Goal: Task Accomplishment & Management: Manage account settings

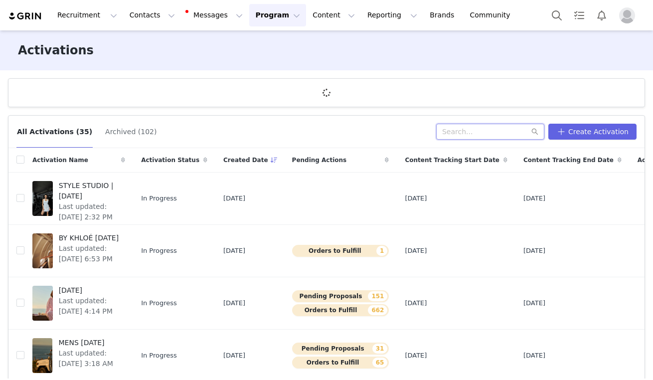
click at [485, 131] on input "text" at bounding box center [490, 132] width 108 height 16
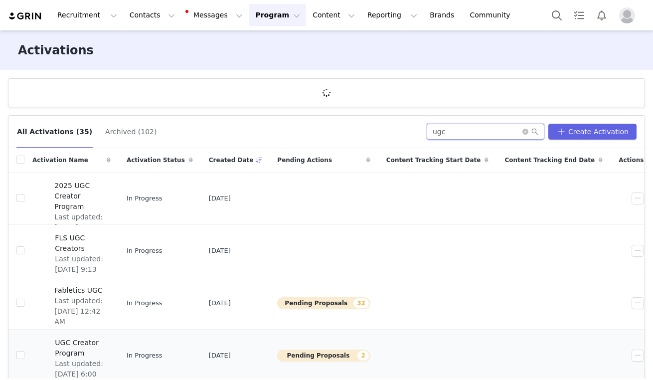
scroll to position [3, 0]
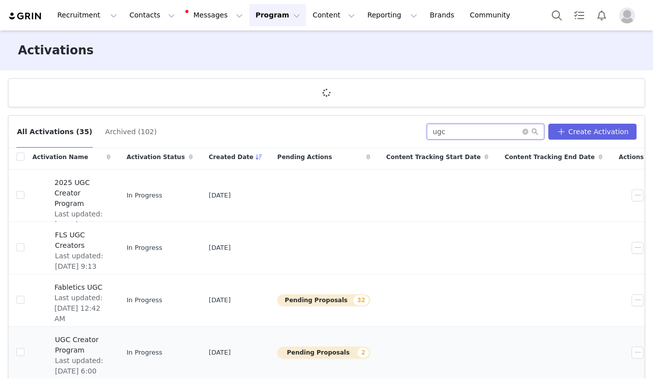
type input "ugc"
click at [105, 341] on span "UGC Creator Program" at bounding box center [80, 345] width 50 height 21
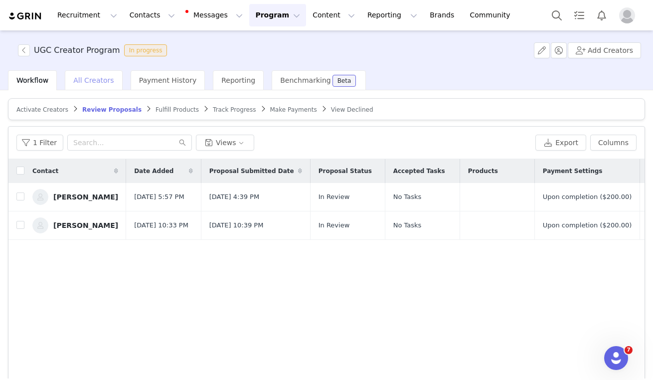
click at [96, 85] on div "All Creators" at bounding box center [93, 80] width 57 height 20
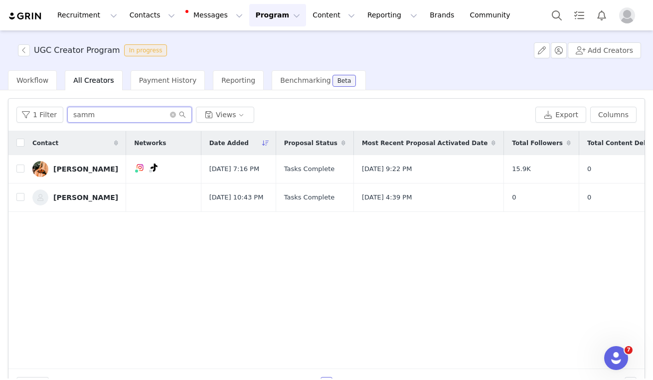
click at [74, 119] on input "samm" at bounding box center [129, 115] width 125 height 16
type input "kan"
click at [60, 176] on link "[PERSON_NAME]" at bounding box center [75, 169] width 86 height 16
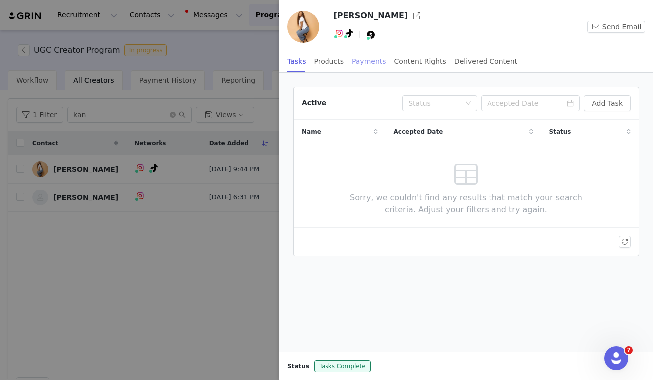
click at [359, 62] on div "Payments" at bounding box center [369, 61] width 34 height 22
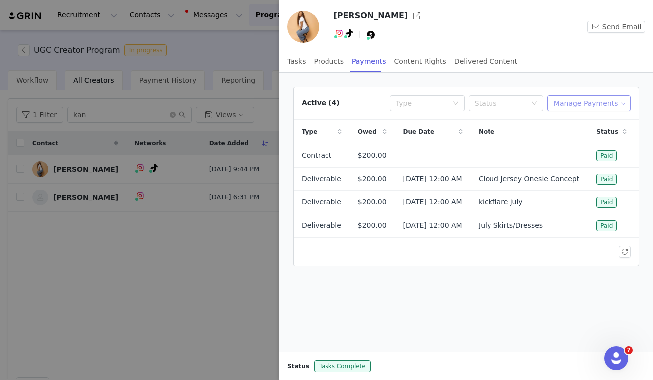
click at [590, 106] on button "Manage Payments" at bounding box center [589, 103] width 83 height 16
click at [576, 137] on span "Add Payable" at bounding box center [592, 139] width 43 height 11
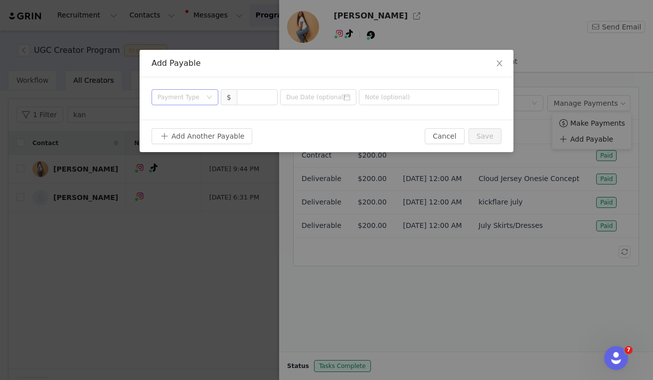
click at [186, 97] on div "Payment Type" at bounding box center [180, 97] width 44 height 10
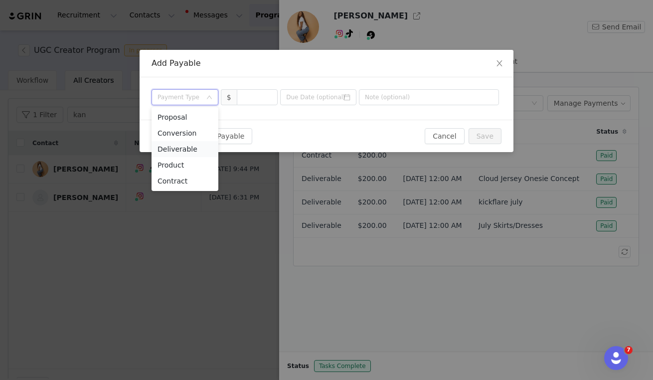
click at [177, 147] on li "Deliverable" at bounding box center [185, 149] width 67 height 16
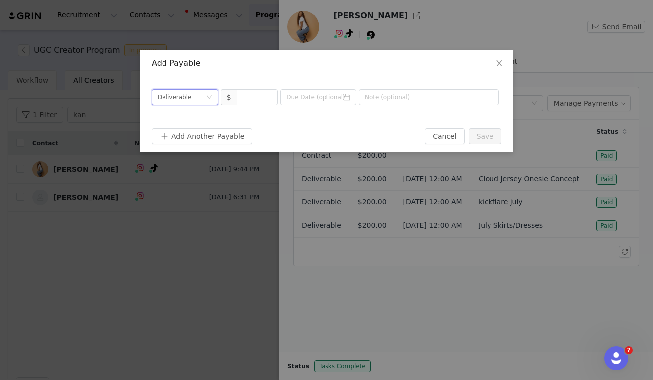
click at [251, 88] on div "Payment Type Deliverable $" at bounding box center [327, 98] width 374 height 42
click at [252, 102] on input at bounding box center [257, 97] width 40 height 15
type input "200"
click at [363, 99] on input "text" at bounding box center [429, 97] width 140 height 16
type input "Sept JacketsUGC"
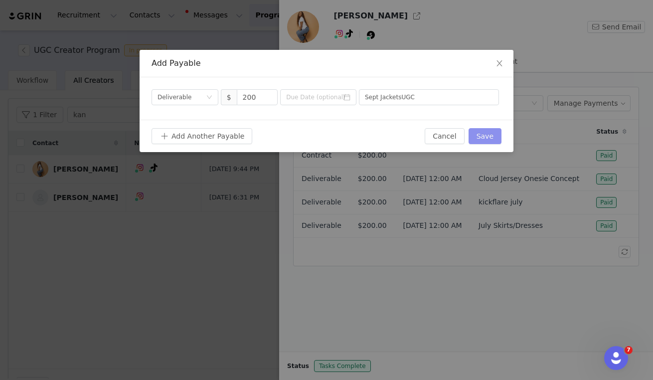
click at [490, 144] on button "Save" at bounding box center [485, 136] width 33 height 16
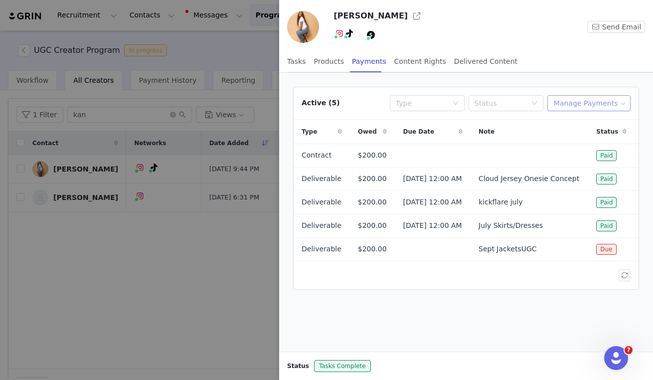
click at [597, 107] on button "Manage Payments" at bounding box center [589, 103] width 83 height 16
click at [596, 121] on span "Make Payments" at bounding box center [598, 123] width 55 height 11
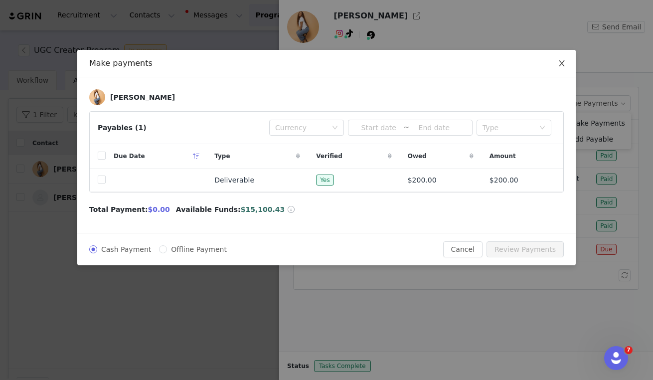
click at [564, 61] on icon "icon: close" at bounding box center [562, 63] width 8 height 8
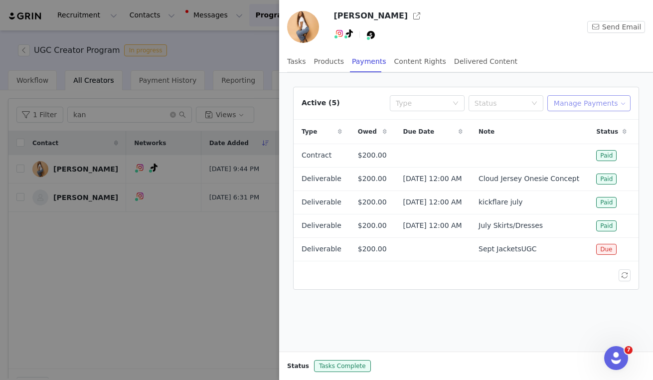
click at [599, 106] on button "Manage Payments" at bounding box center [589, 103] width 83 height 16
click at [579, 125] on span "Make Payments" at bounding box center [598, 123] width 55 height 11
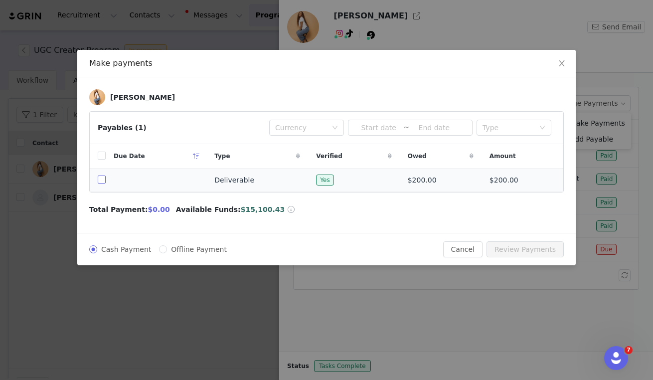
click at [102, 182] on input "checkbox" at bounding box center [102, 180] width 8 height 8
checkbox input "true"
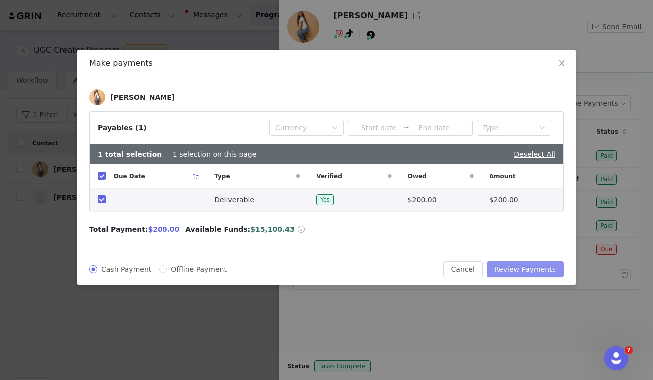
click at [520, 269] on button "Review Payments" at bounding box center [525, 269] width 77 height 16
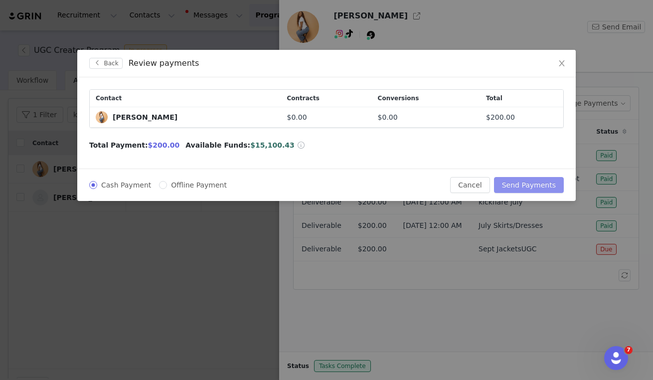
click at [524, 189] on button "Send Payments" at bounding box center [529, 185] width 70 height 16
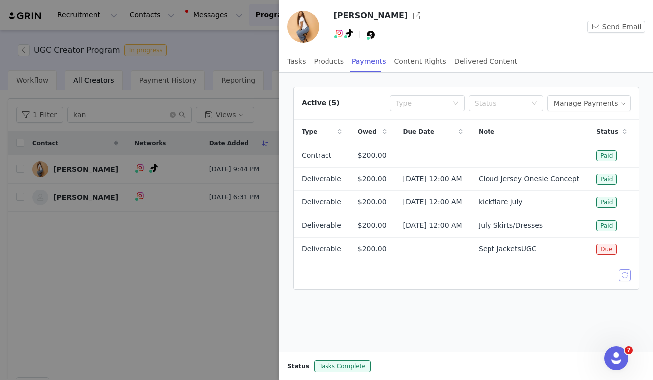
click at [622, 281] on button "button" at bounding box center [625, 275] width 12 height 12
